Goal: Transaction & Acquisition: Purchase product/service

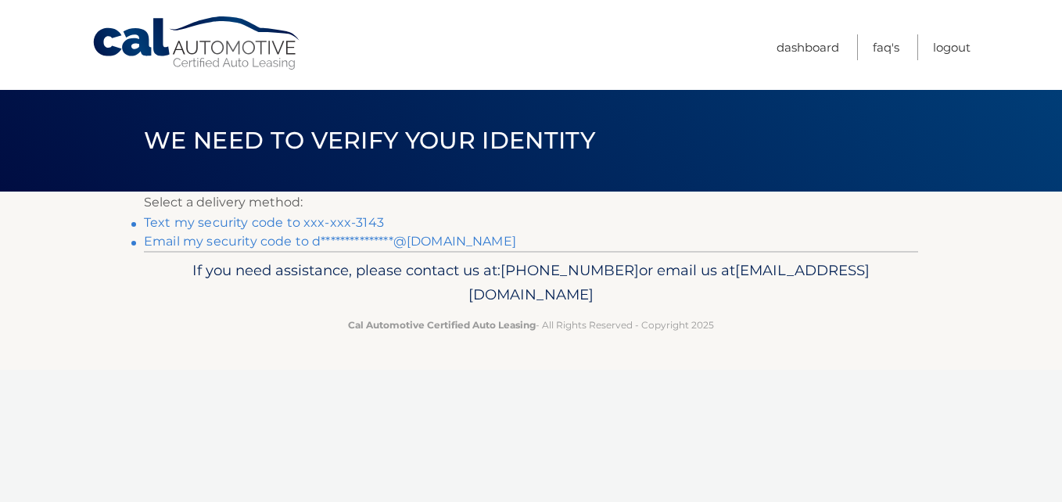
click at [353, 222] on link "Text my security code to xxx-xxx-3143" at bounding box center [264, 222] width 240 height 15
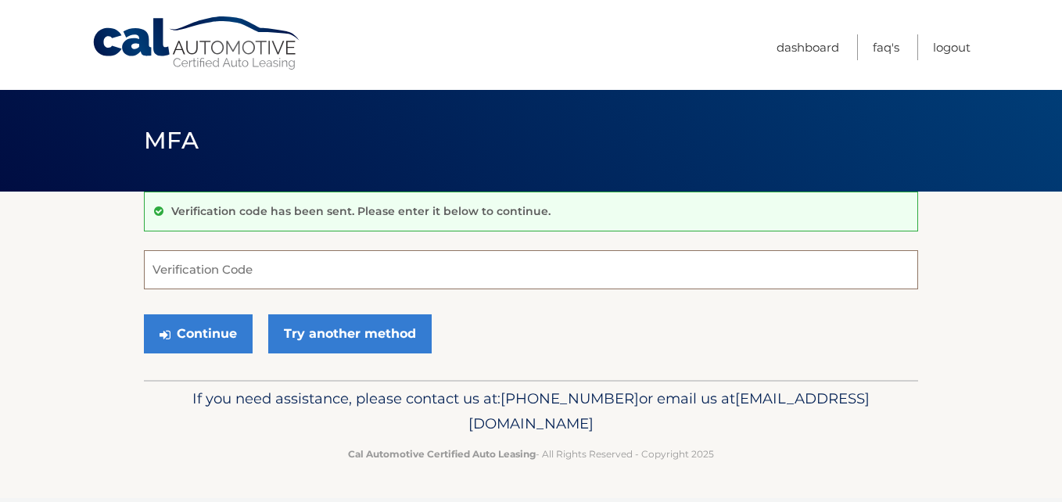
click at [358, 260] on input "Verification Code" at bounding box center [531, 269] width 775 height 39
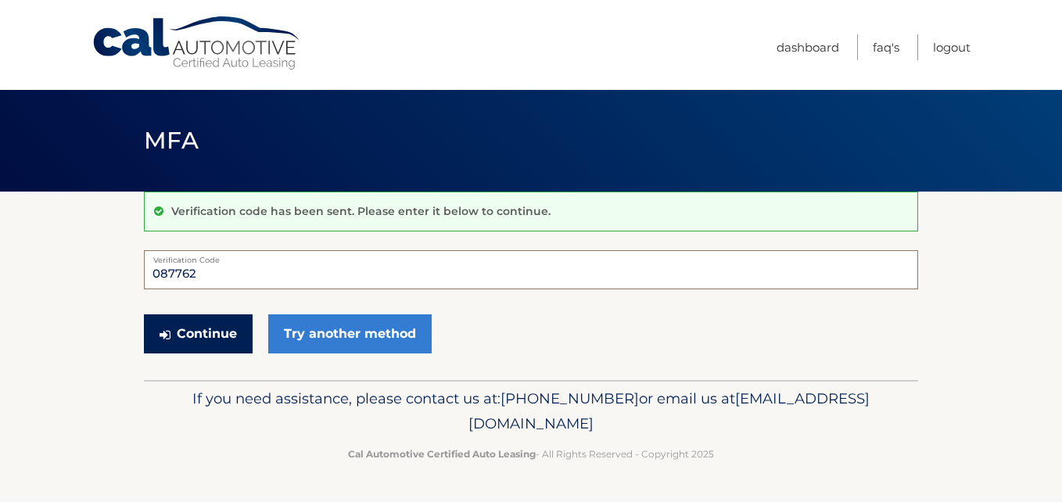
type input "087762"
click at [221, 339] on button "Continue" at bounding box center [198, 333] width 109 height 39
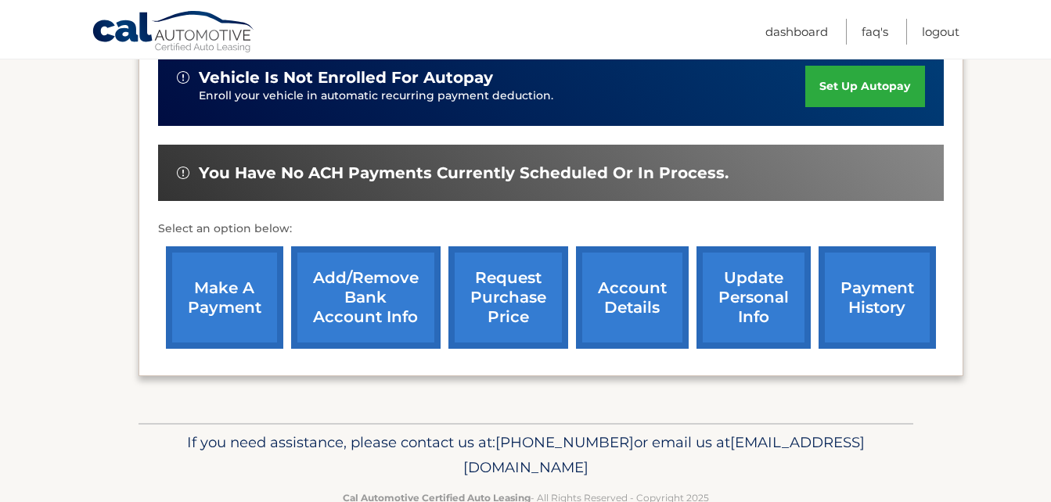
scroll to position [446, 0]
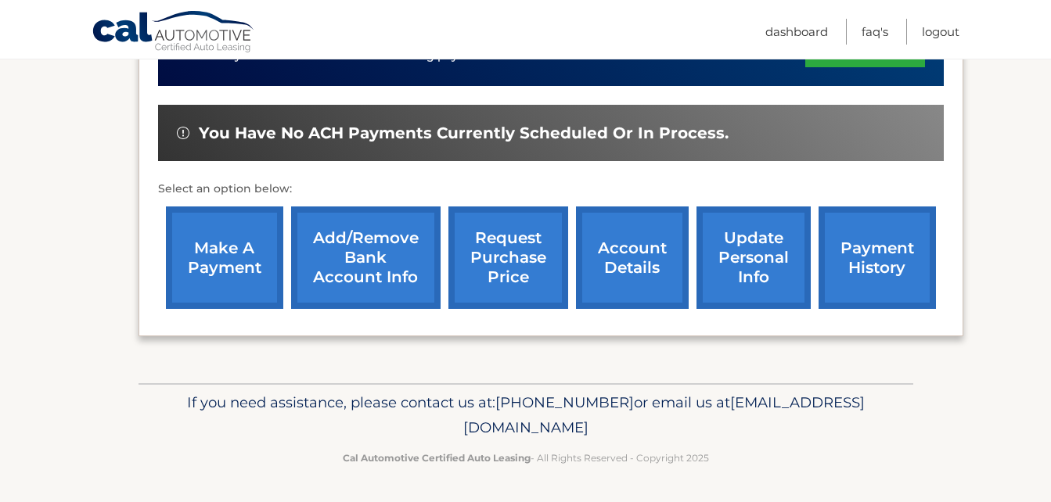
click at [214, 268] on link "make a payment" at bounding box center [224, 258] width 117 height 102
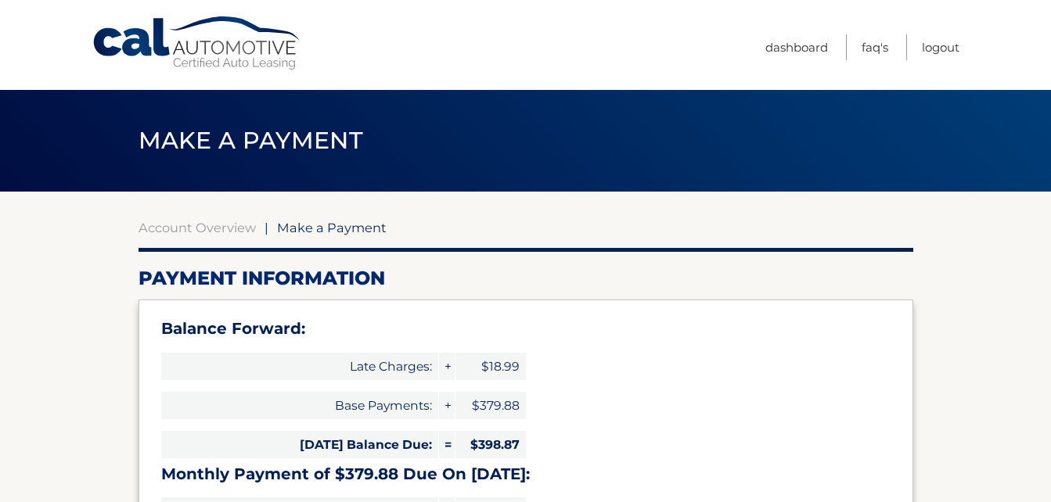
select select "MGY2ZjMyZmMtODkzYy00NGY4LWFmYzQtODZkODE4ZWQyOTI0"
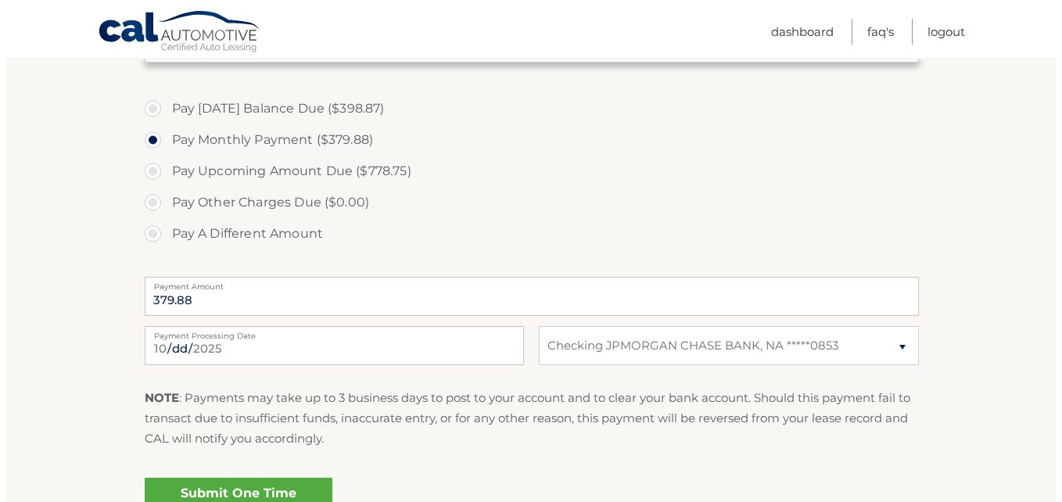
scroll to position [559, 0]
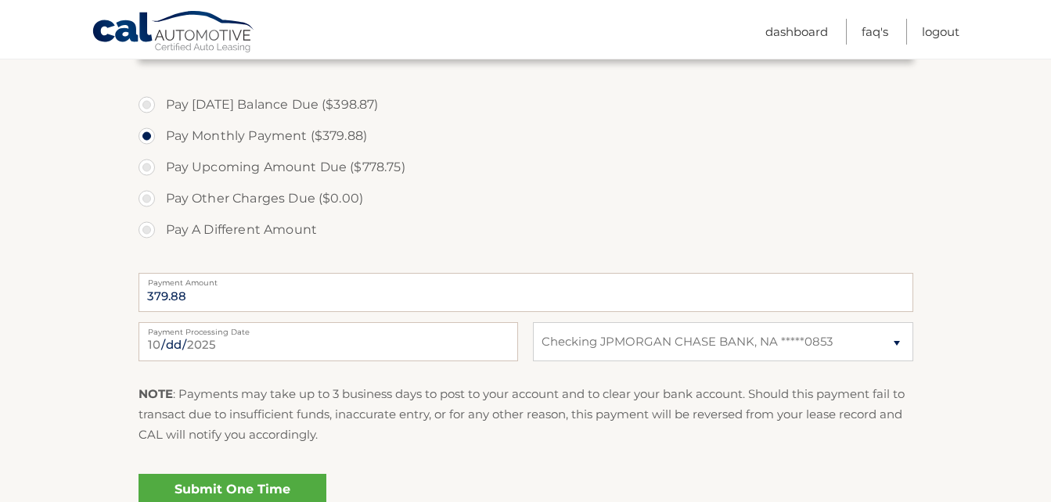
click at [161, 111] on label "Pay Today's Balance Due ($398.87)" at bounding box center [525, 104] width 775 height 31
click at [160, 111] on input "Pay Today's Balance Due ($398.87)" at bounding box center [153, 101] width 16 height 25
radio input "true"
type input "398.87"
click at [237, 487] on link "Submit One Time Payment" at bounding box center [232, 499] width 188 height 50
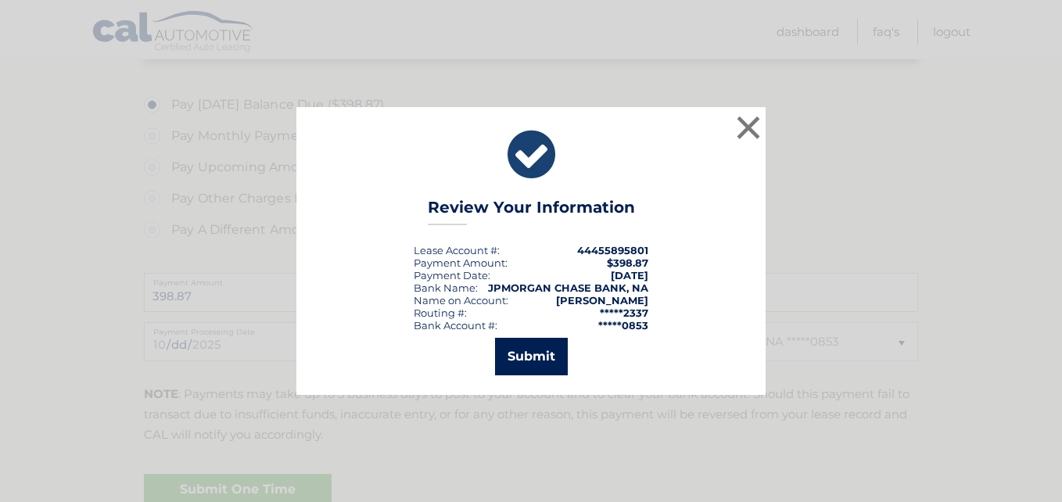
click at [515, 363] on button "Submit" at bounding box center [531, 357] width 73 height 38
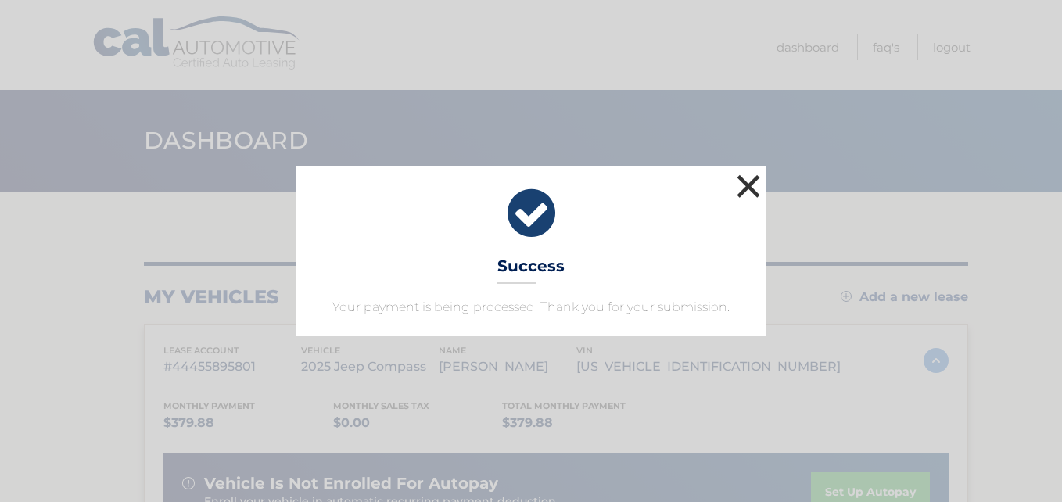
click at [743, 184] on button "×" at bounding box center [748, 186] width 31 height 31
